Goal: Information Seeking & Learning: Learn about a topic

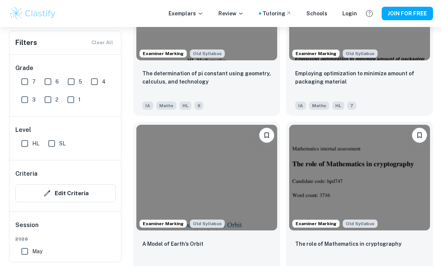
scroll to position [1163, 0]
click at [402, 76] on p "Employing optimization to minimize amount of packaging material" at bounding box center [359, 78] width 129 height 16
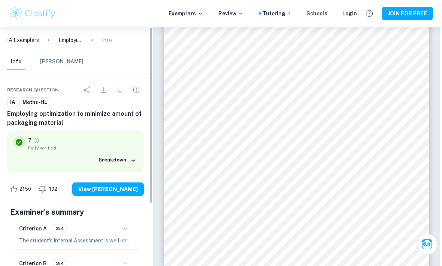
click at [110, 47] on div "IA Exemplars Employing optimization to minimize amount of packaging material In…" at bounding box center [75, 40] width 155 height 26
click at [109, 38] on p "Info" at bounding box center [107, 40] width 10 height 8
click at [106, 44] on p "Info" at bounding box center [107, 40] width 10 height 8
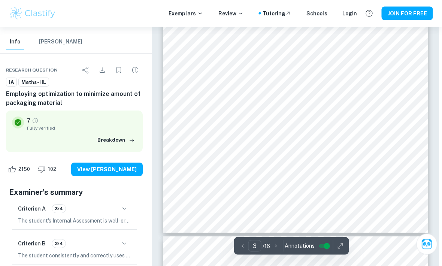
scroll to position [617, 3]
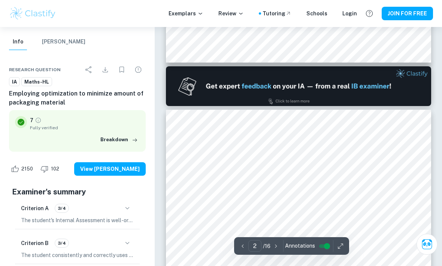
type input "1"
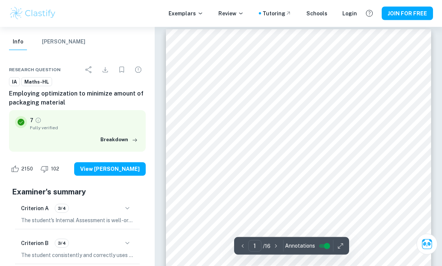
scroll to position [0, 0]
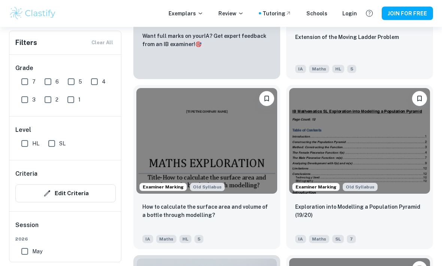
scroll to position [1883, 0]
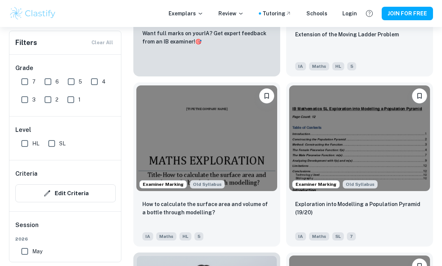
click at [253, 198] on div "How to calculate the surface area and volume of a bottle through modelling? IA …" at bounding box center [206, 220] width 147 height 52
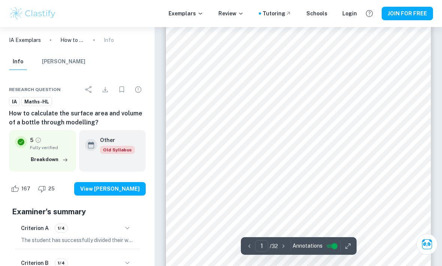
scroll to position [62, 0]
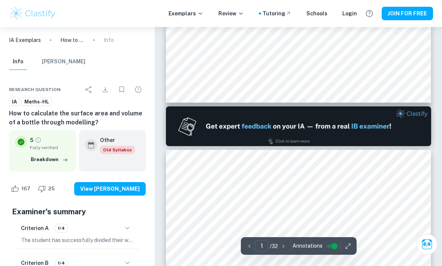
type input "2"
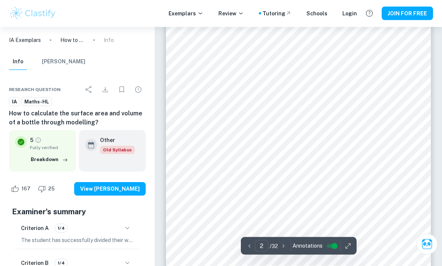
scroll to position [444, 0]
